Goal: Complete application form: Complete application form

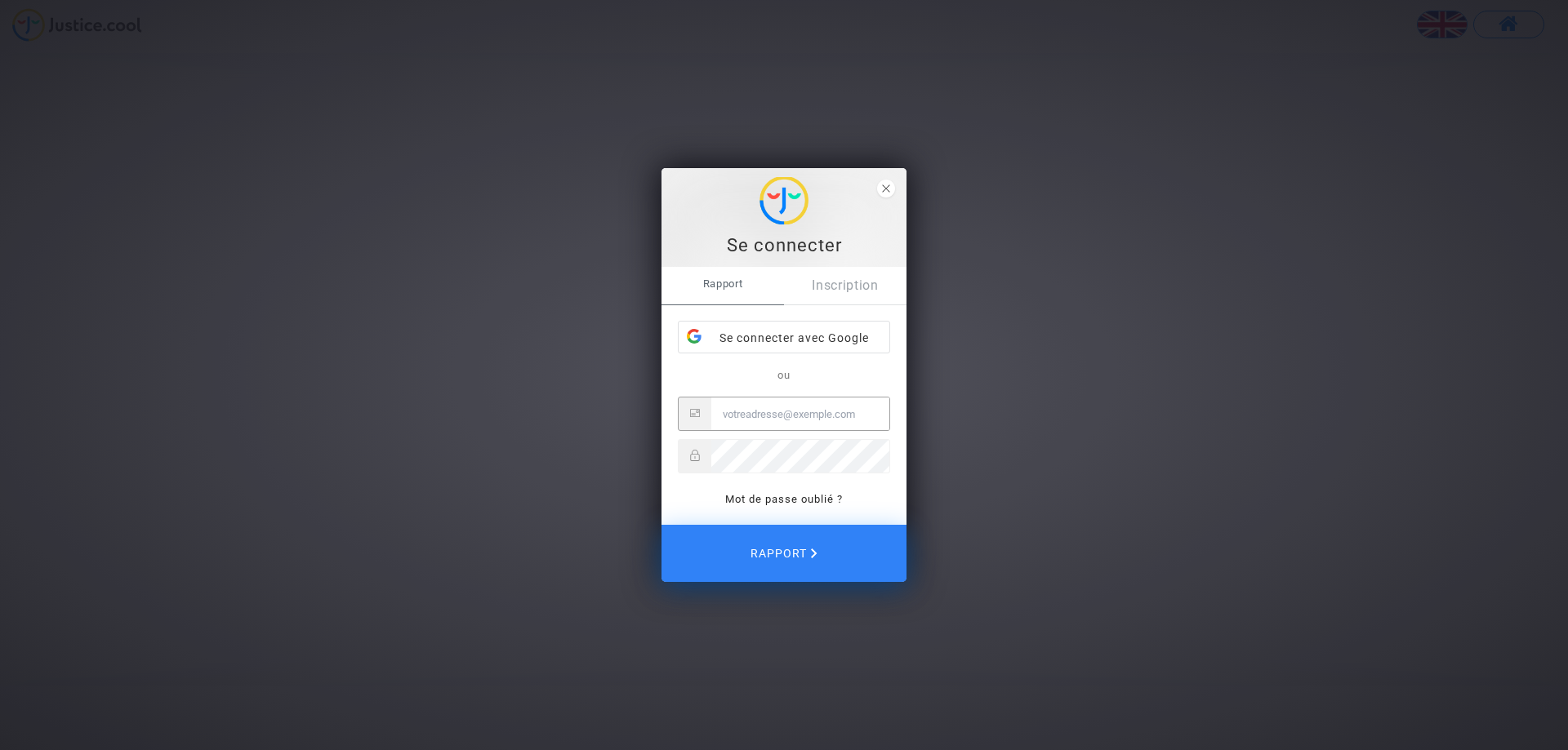
click at [745, 414] on input "E-mail" at bounding box center [800, 414] width 178 height 33
type input "[EMAIL_ADDRESS][DOMAIN_NAME]"
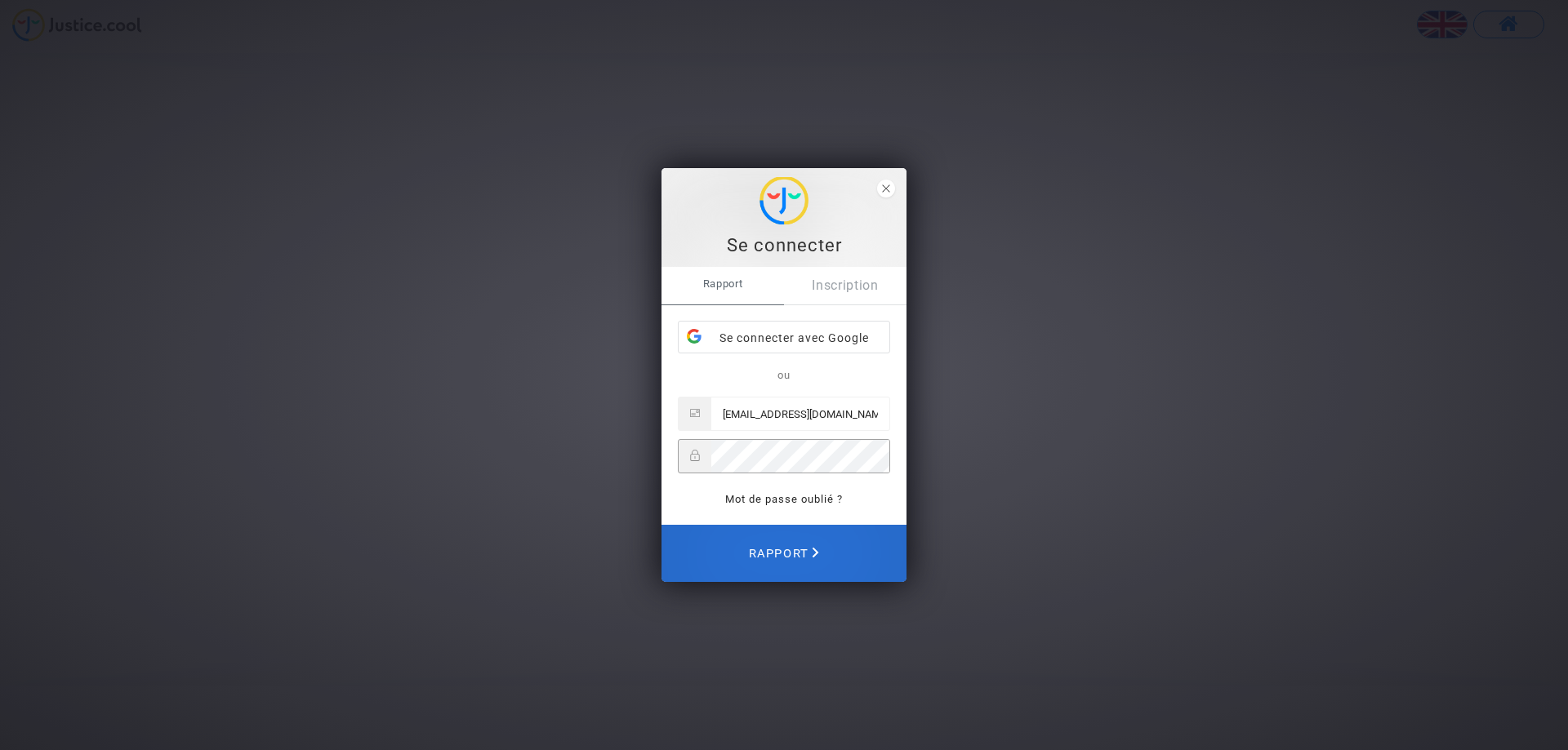
click at [784, 551] on font "Rapport" at bounding box center [778, 554] width 59 height 14
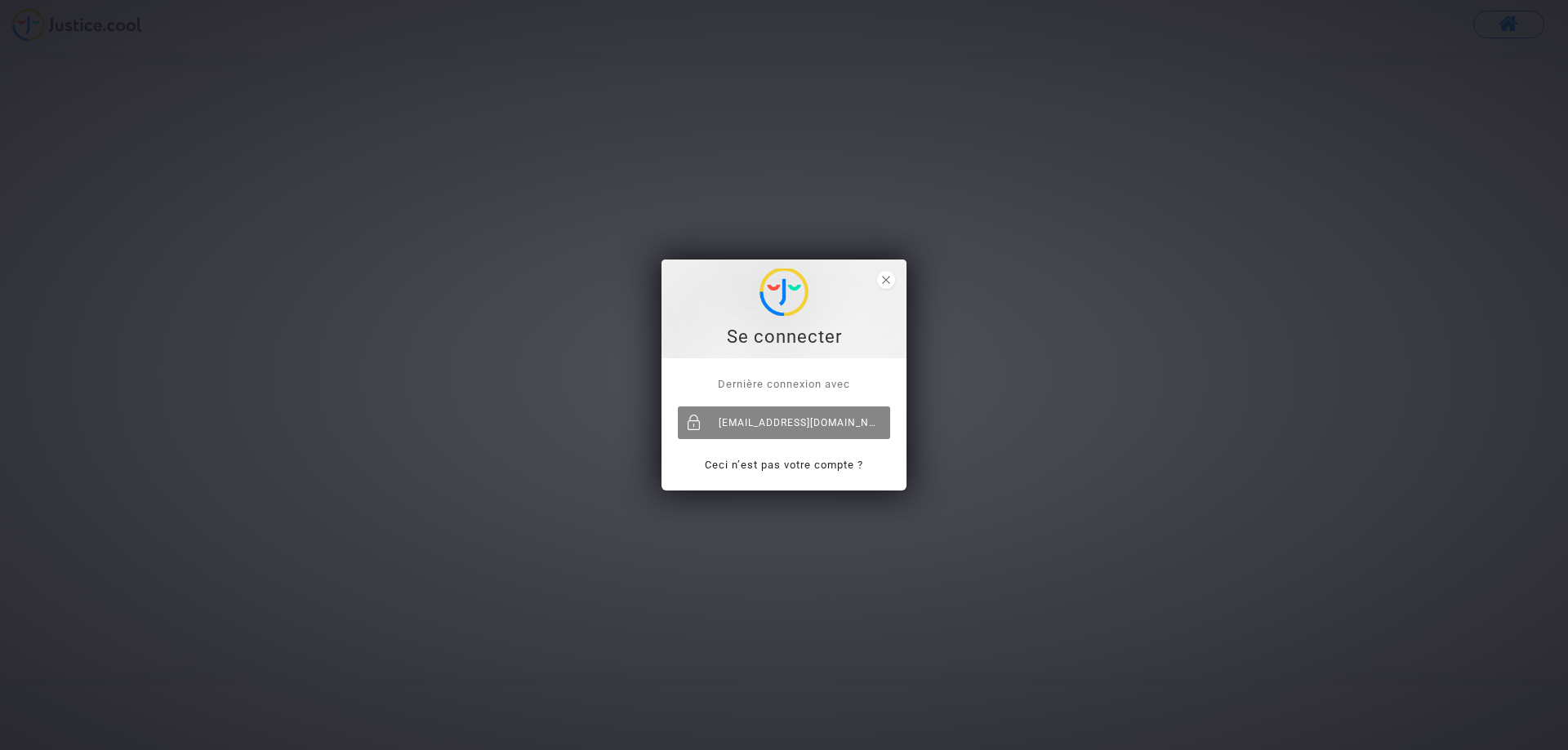
click at [755, 425] on div "[EMAIL_ADDRESS][DOMAIN_NAME]" at bounding box center [784, 423] width 212 height 33
click at [778, 425] on div "[EMAIL_ADDRESS][DOMAIN_NAME]" at bounding box center [784, 423] width 212 height 33
click at [890, 278] on span "close" at bounding box center [886, 280] width 18 height 18
click at [786, 417] on font "[EMAIL_ADDRESS][DOMAIN_NAME]" at bounding box center [807, 422] width 176 height 11
click at [892, 274] on span "close" at bounding box center [886, 280] width 18 height 18
